Goal: Task Accomplishment & Management: Complete application form

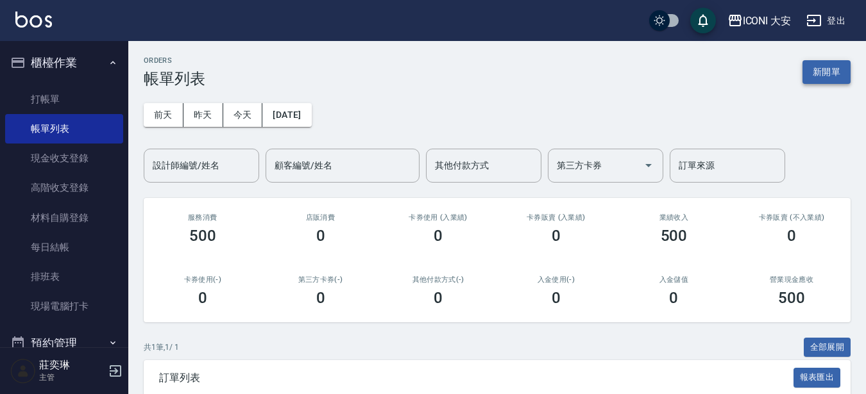
click at [817, 74] on button "新開單" at bounding box center [826, 72] width 48 height 24
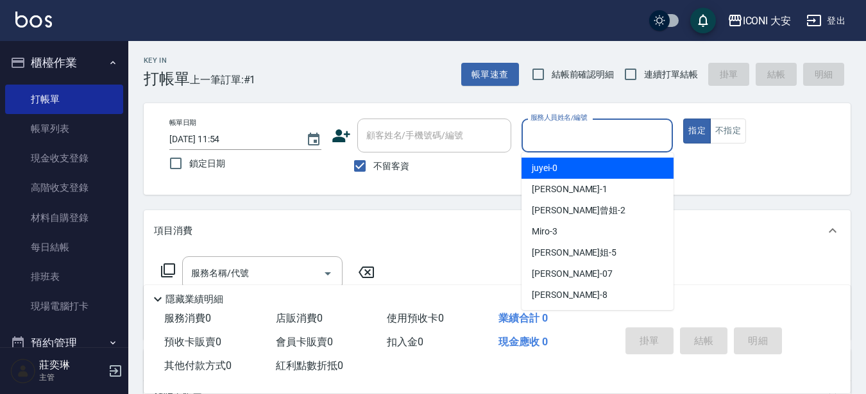
click at [599, 131] on input "服務人員姓名/編號" at bounding box center [597, 135] width 140 height 22
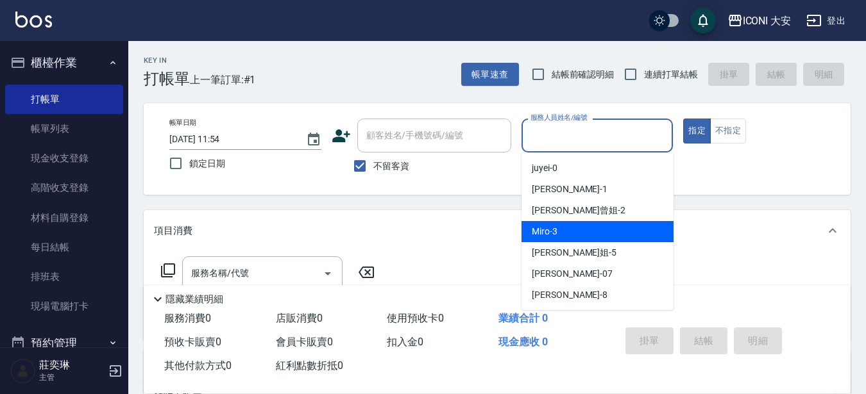
click at [576, 240] on div "Miro -3" at bounding box center [597, 231] width 152 height 21
type input "Miro-3"
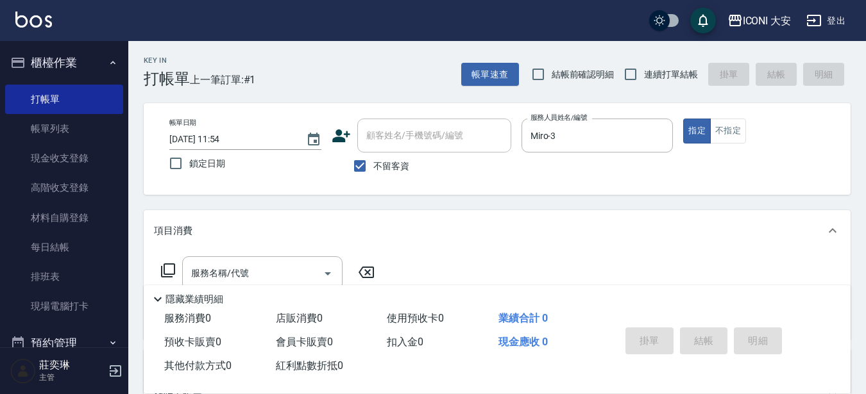
click at [169, 264] on icon at bounding box center [168, 271] width 14 height 14
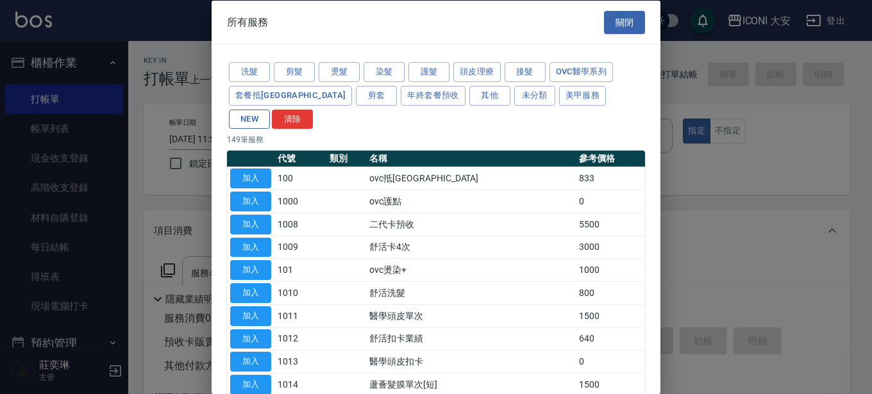
click at [270, 109] on button "NEW" at bounding box center [249, 119] width 41 height 20
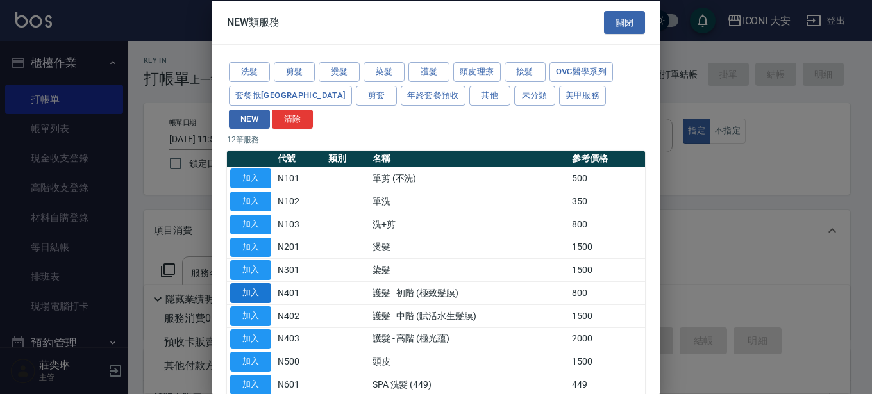
click at [265, 283] on button "加入" at bounding box center [250, 293] width 41 height 20
type input "護髮 - 初階 (極致髮膜)(N401)"
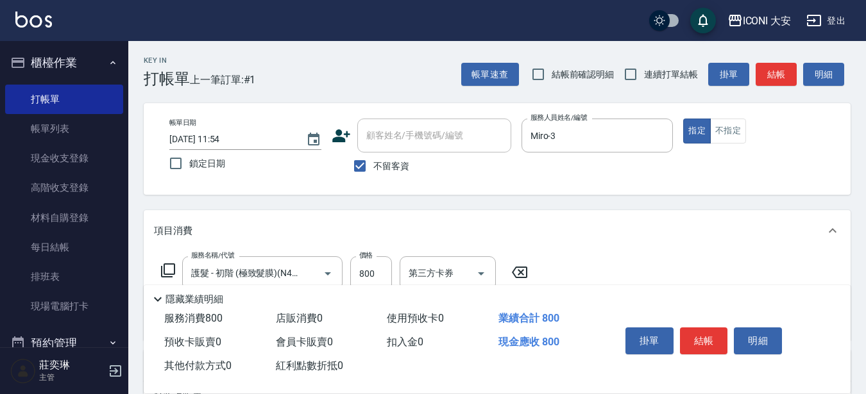
click at [171, 264] on icon at bounding box center [168, 271] width 14 height 14
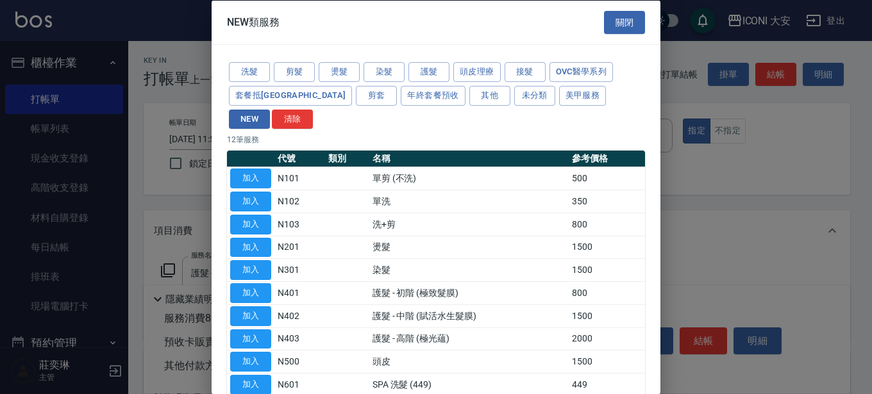
click at [608, 10] on div "NEW類服務 關閉" at bounding box center [436, 22] width 449 height 44
click at [610, 28] on button "關閉" at bounding box center [624, 22] width 41 height 24
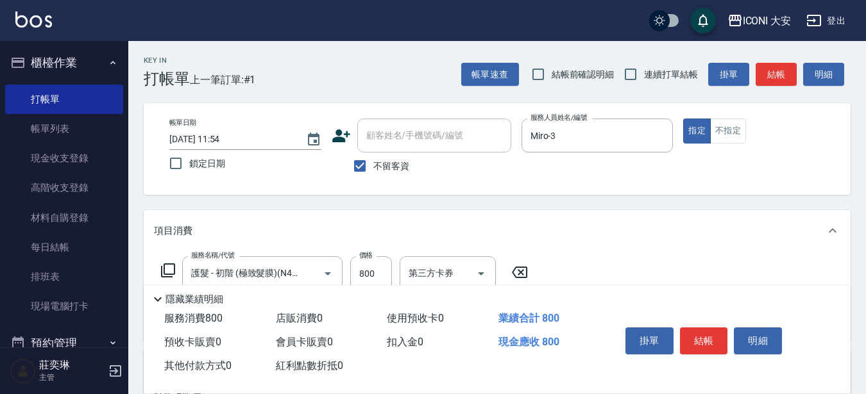
click at [520, 266] on icon at bounding box center [519, 272] width 32 height 15
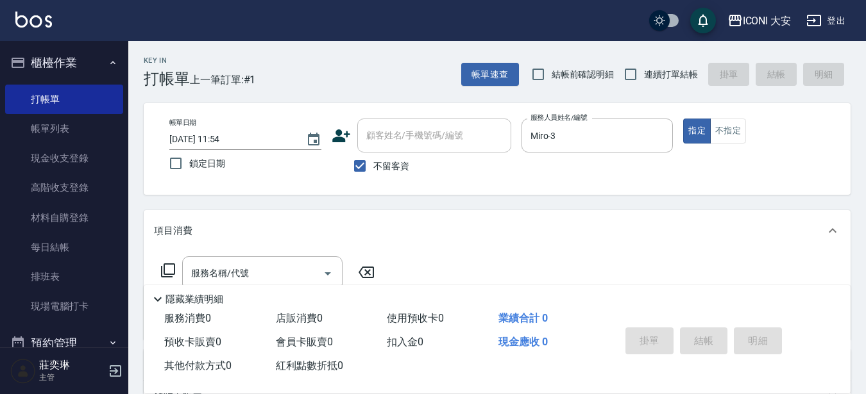
click at [519, 268] on div "服務名稱/代號 服務名稱/代號" at bounding box center [497, 295] width 707 height 88
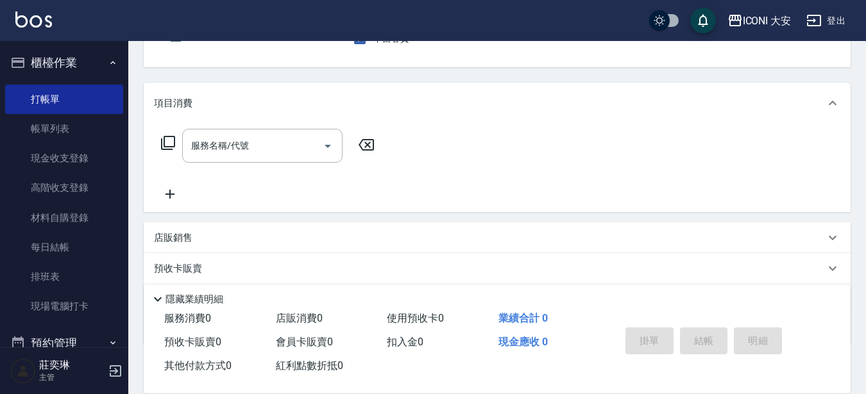
scroll to position [128, 0]
click at [165, 140] on icon at bounding box center [167, 142] width 15 height 15
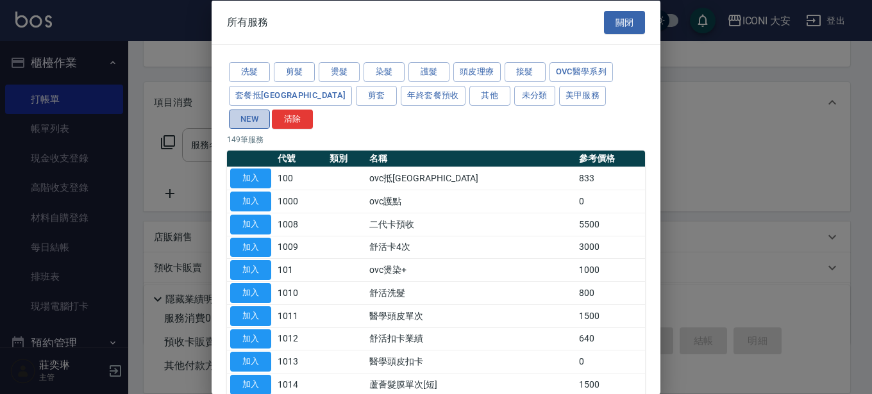
click at [270, 109] on button "NEW" at bounding box center [249, 119] width 41 height 20
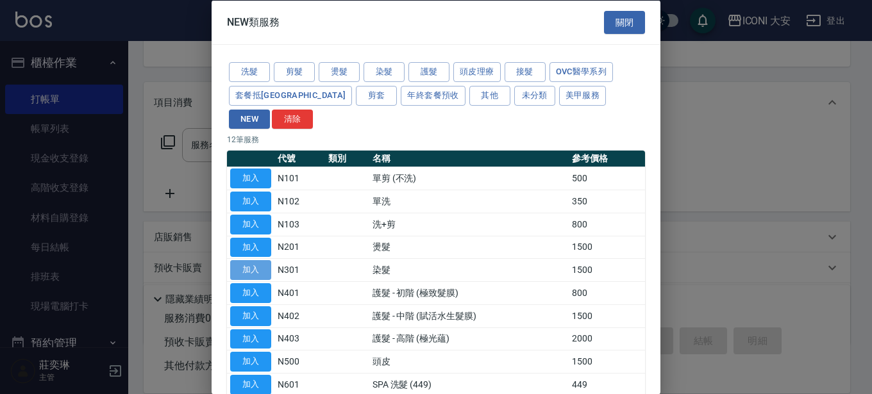
click at [251, 260] on button "加入" at bounding box center [250, 270] width 41 height 20
type input "染髮(N301)"
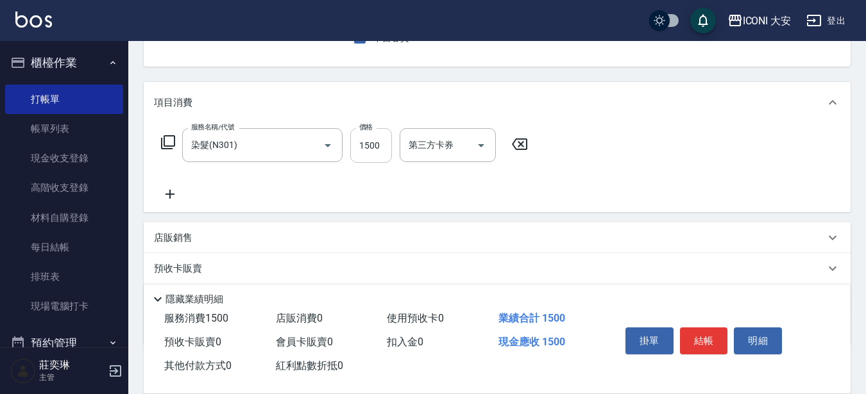
click at [371, 147] on input "1500" at bounding box center [371, 145] width 42 height 35
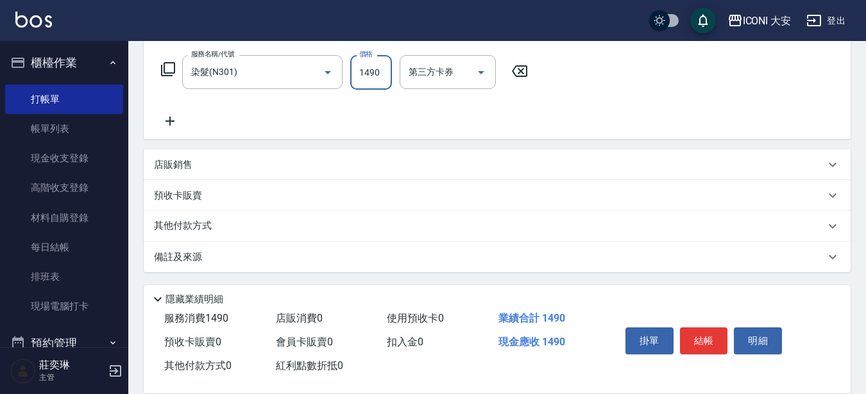
scroll to position [203, 0]
type input "1490"
click at [172, 218] on p "其他付款方式" at bounding box center [186, 225] width 64 height 14
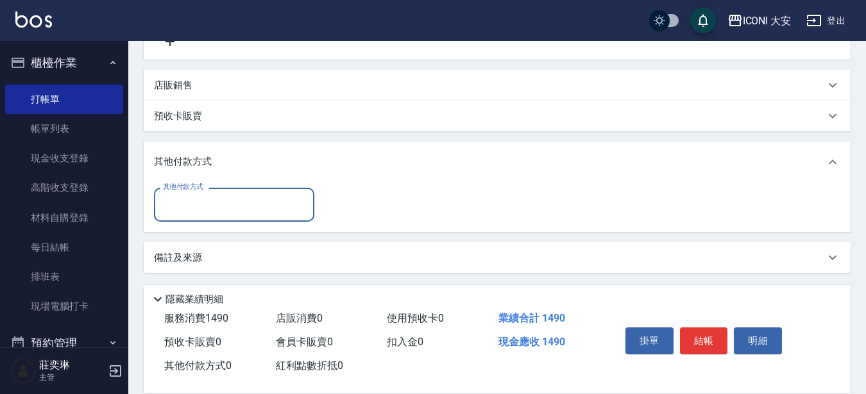
scroll to position [283, 0]
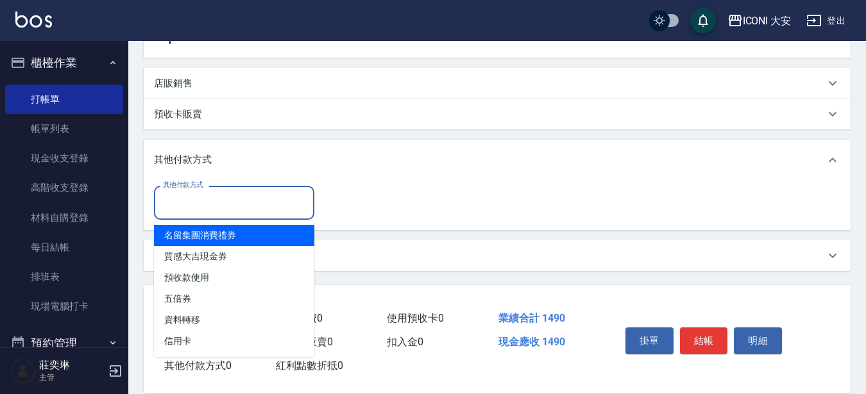
click at [194, 205] on input "其他付款方式" at bounding box center [234, 203] width 149 height 22
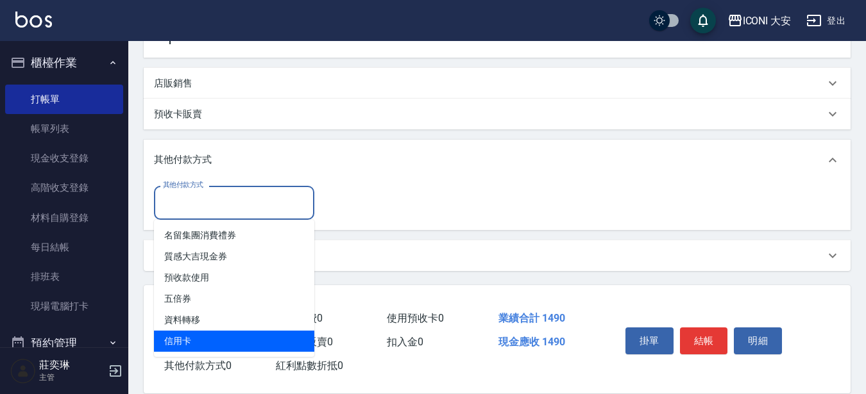
click at [226, 339] on span "信用卡" at bounding box center [234, 341] width 160 height 21
type input "信用卡"
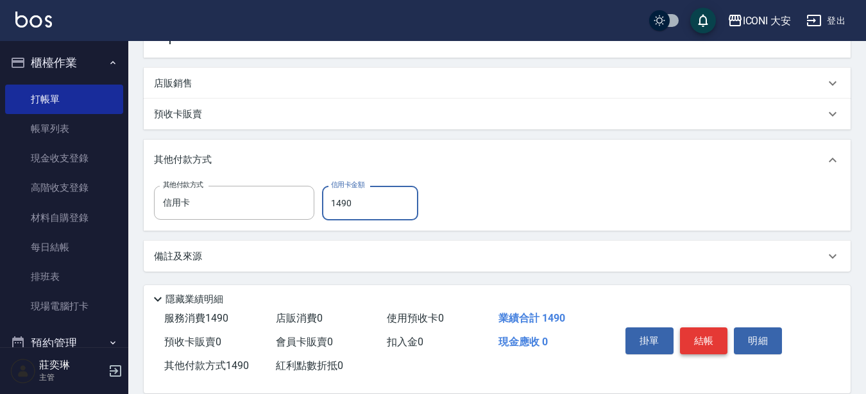
type input "1490"
click at [692, 333] on button "結帳" at bounding box center [704, 341] width 48 height 27
